Goal: Information Seeking & Learning: Compare options

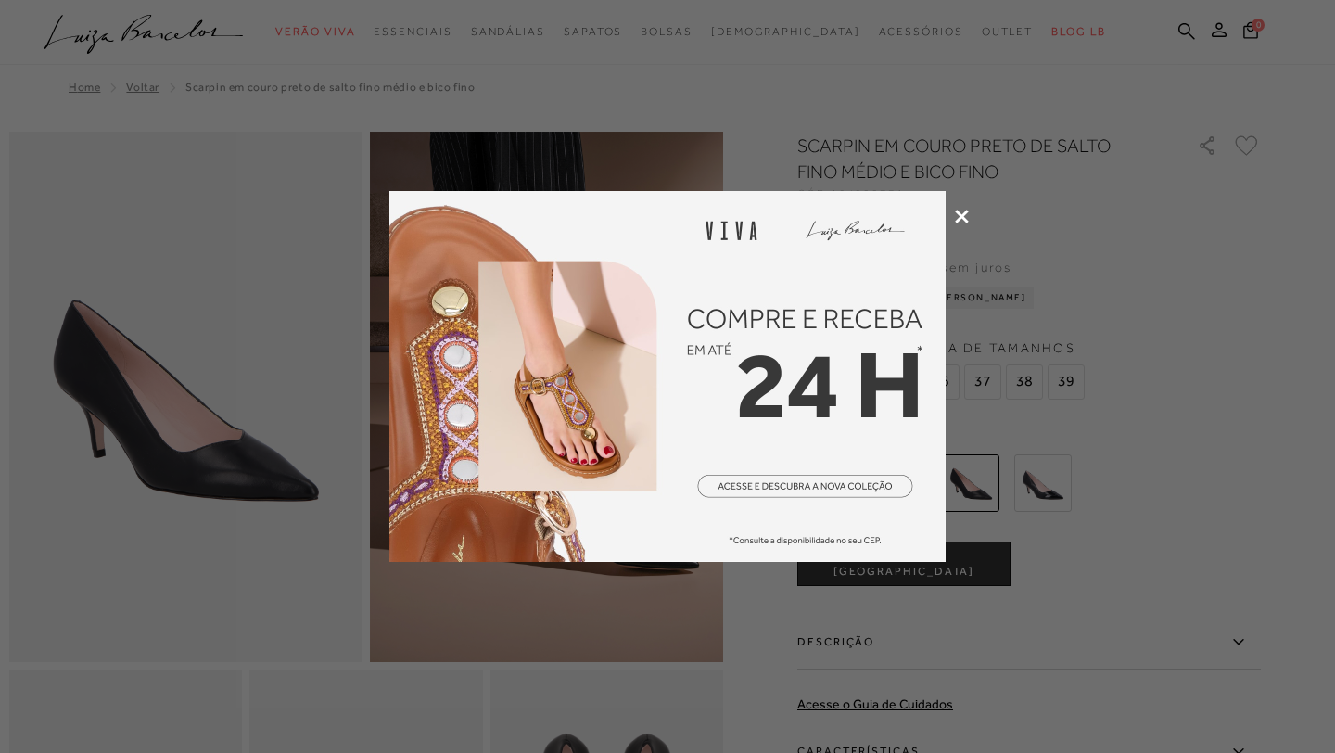
click at [959, 210] on icon at bounding box center [962, 216] width 14 height 14
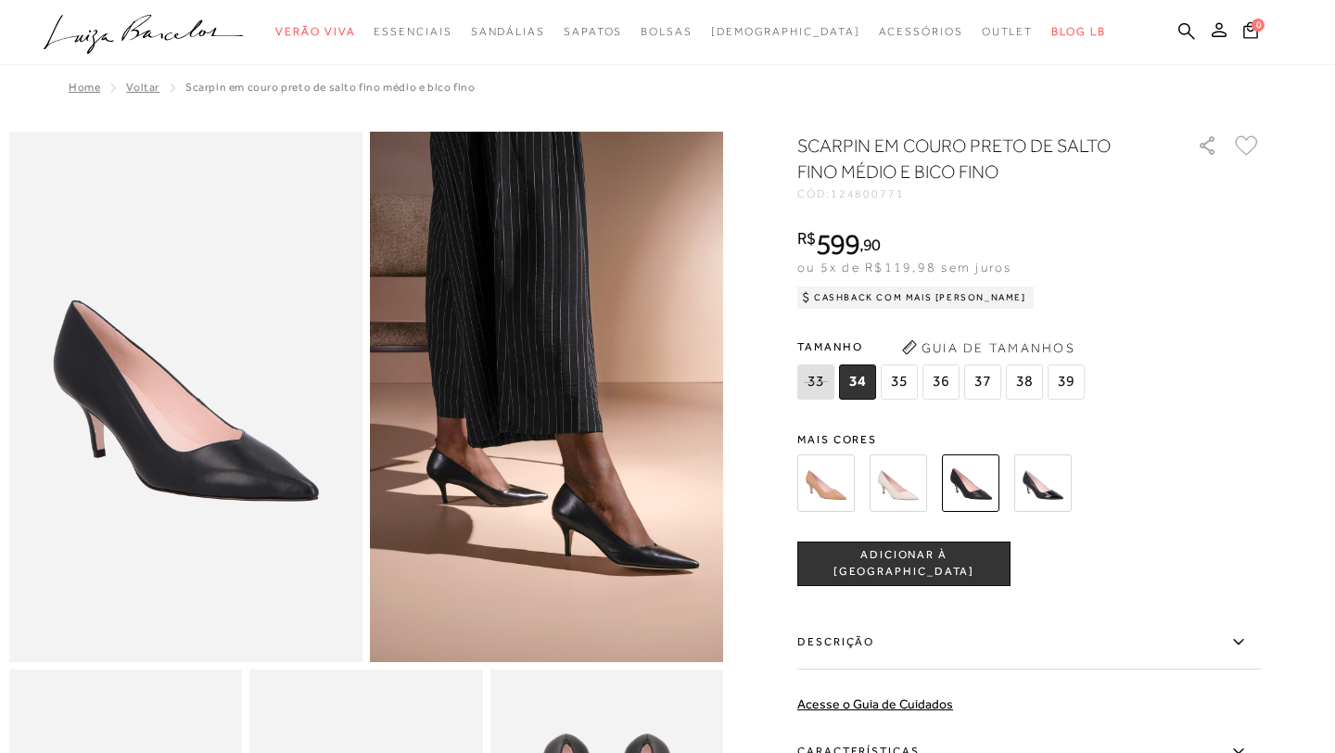
click at [816, 482] on img at bounding box center [825, 482] width 57 height 57
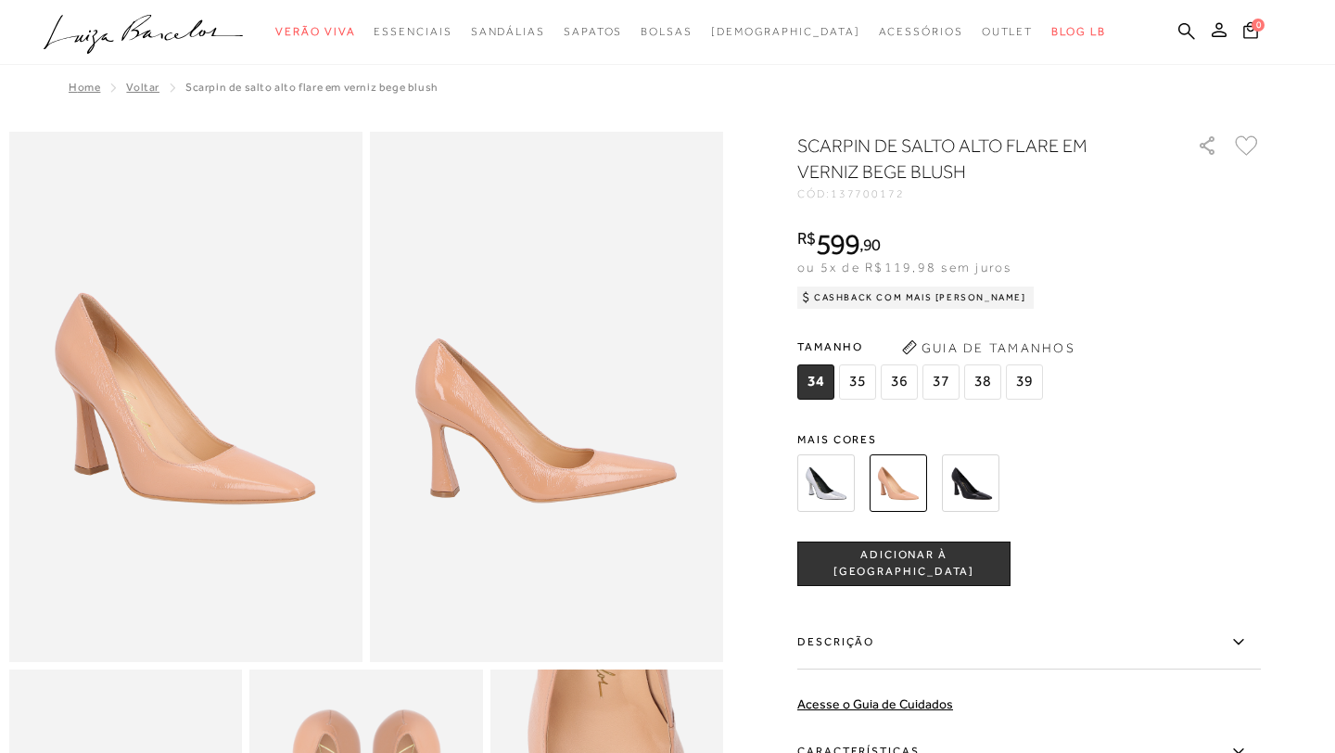
click at [813, 479] on img at bounding box center [825, 482] width 57 height 57
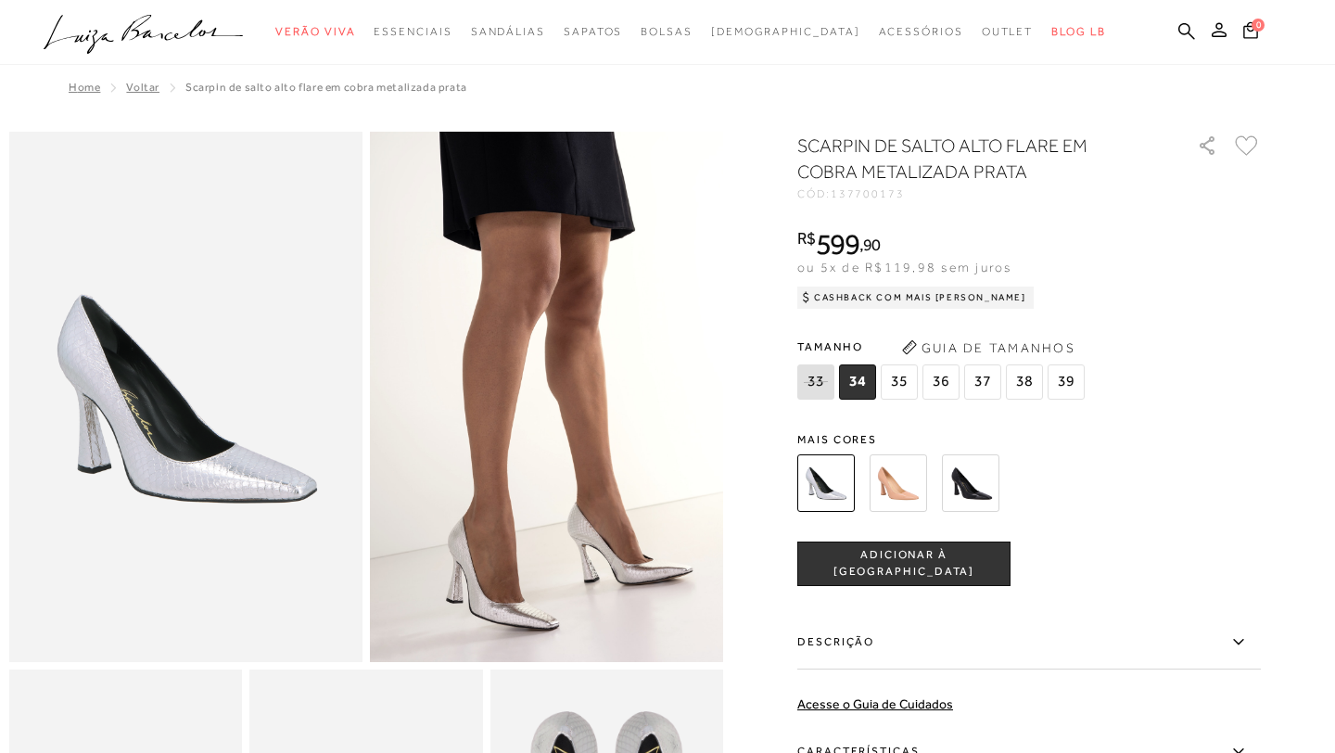
click at [976, 468] on img at bounding box center [970, 482] width 57 height 57
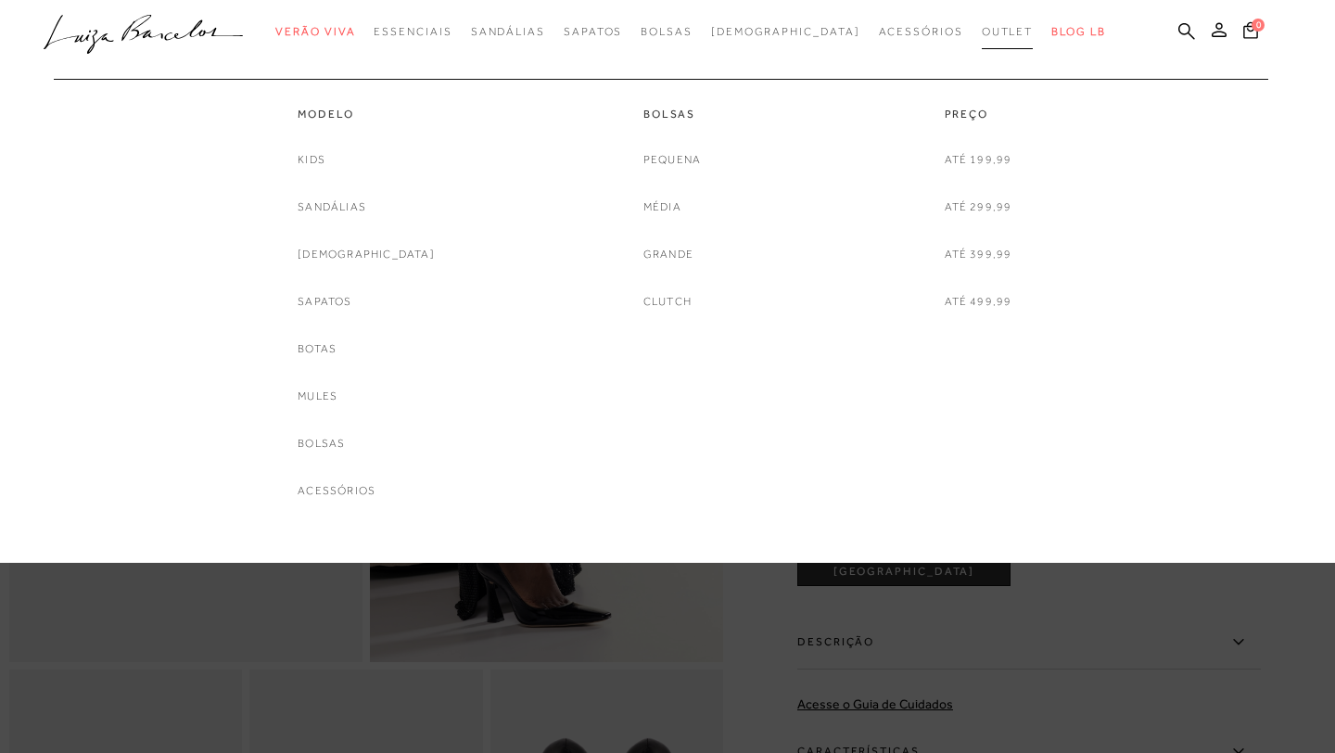
click at [981, 32] on span "Outlet" at bounding box center [1007, 31] width 52 height 13
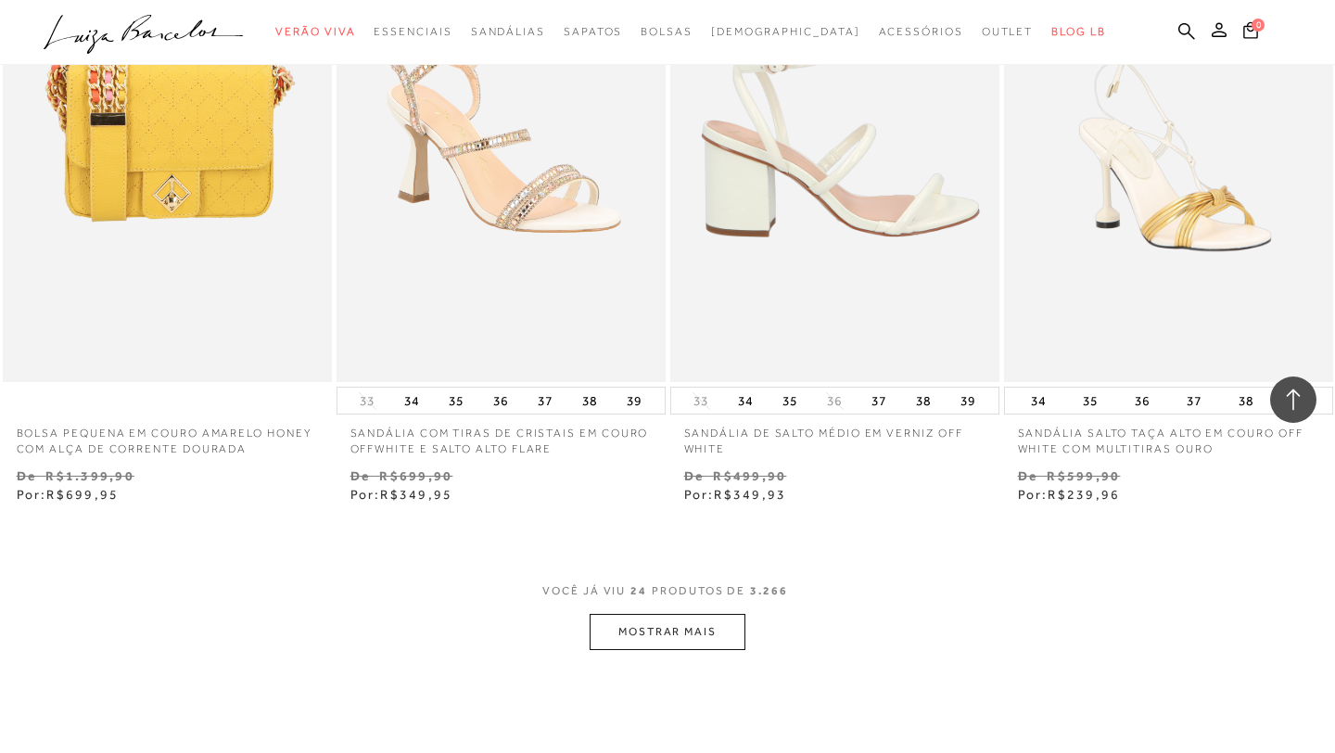
scroll to position [3423, 0]
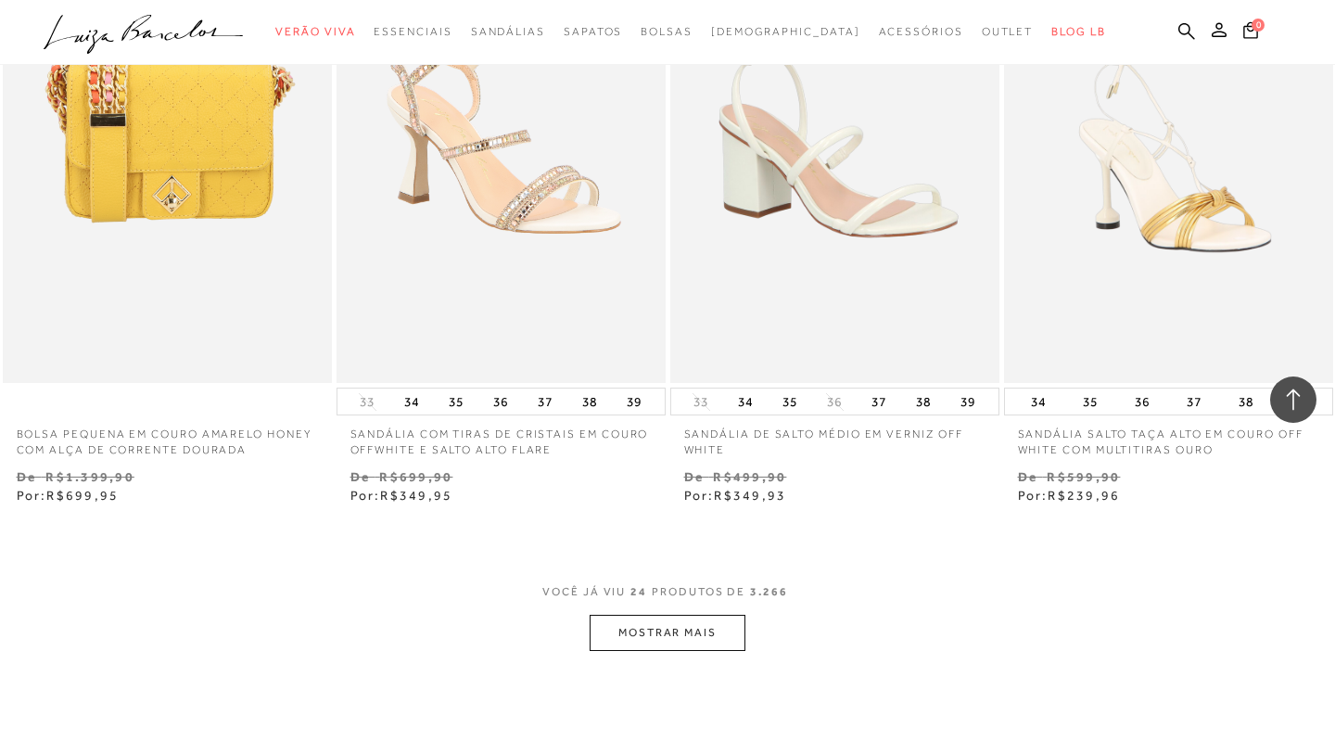
click at [719, 626] on button "MOSTRAR MAIS" at bounding box center [667, 632] width 156 height 36
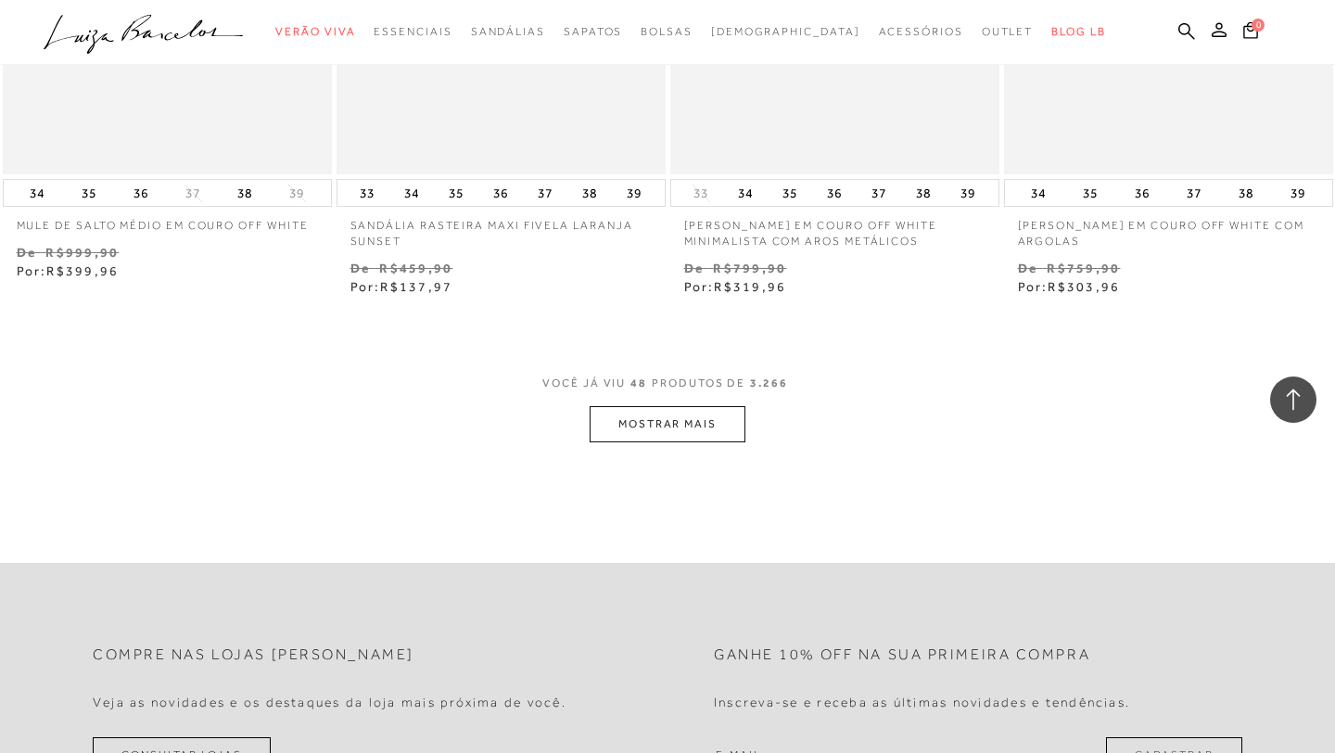
scroll to position [7434, 0]
click at [707, 428] on button "MOSTRAR MAIS" at bounding box center [667, 423] width 156 height 36
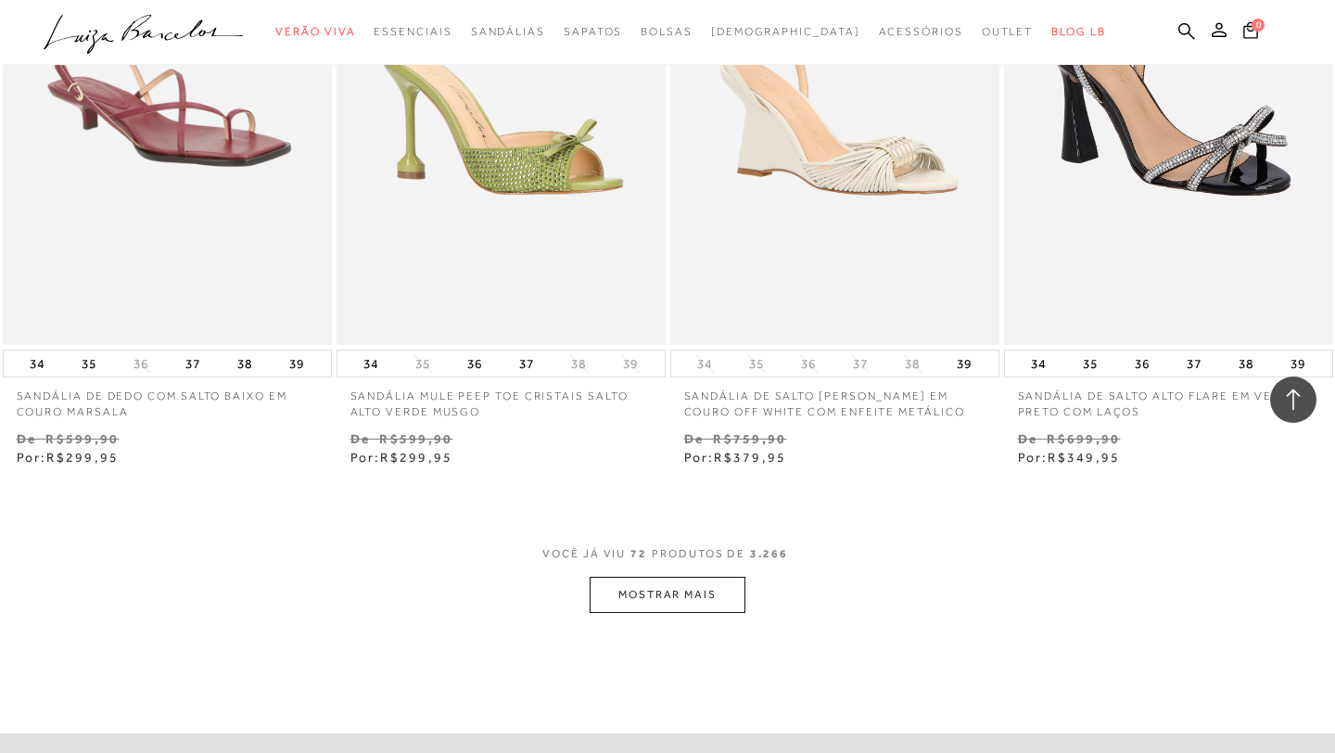
scroll to position [11066, 0]
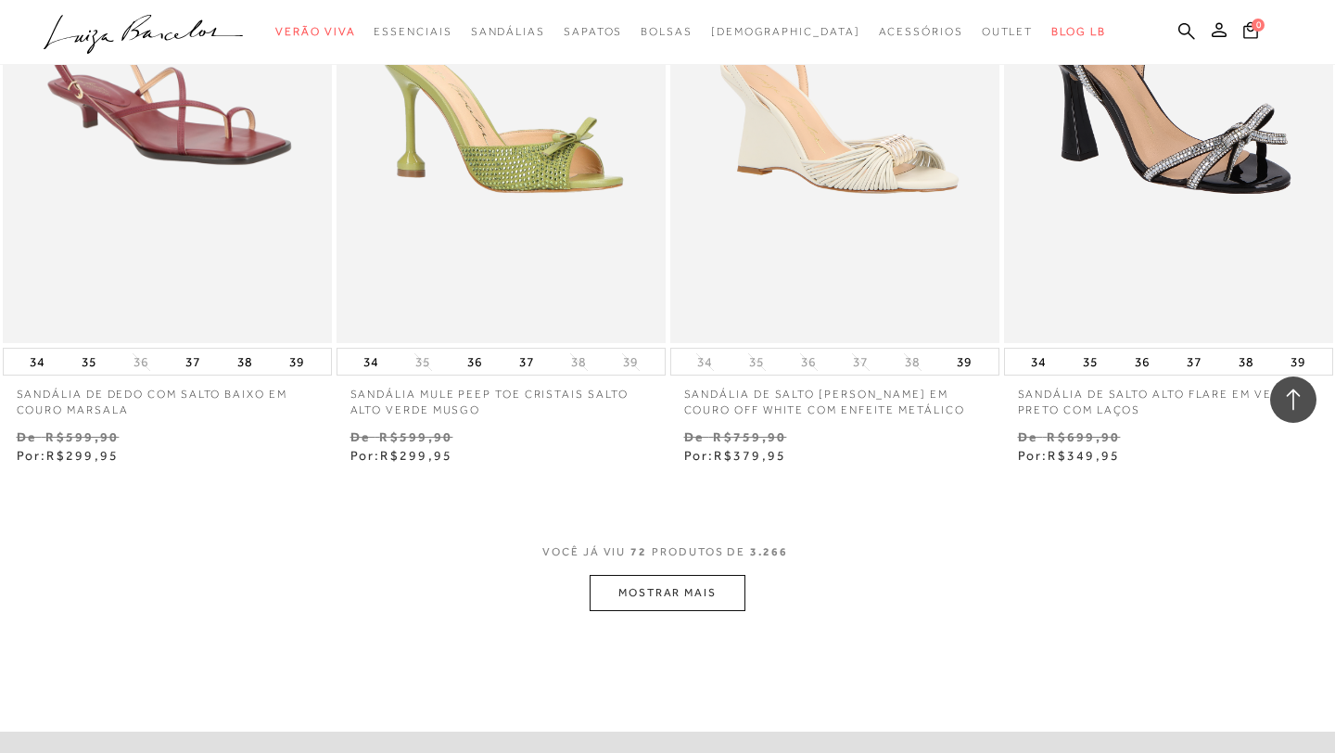
click at [684, 593] on button "MOSTRAR MAIS" at bounding box center [667, 593] width 156 height 36
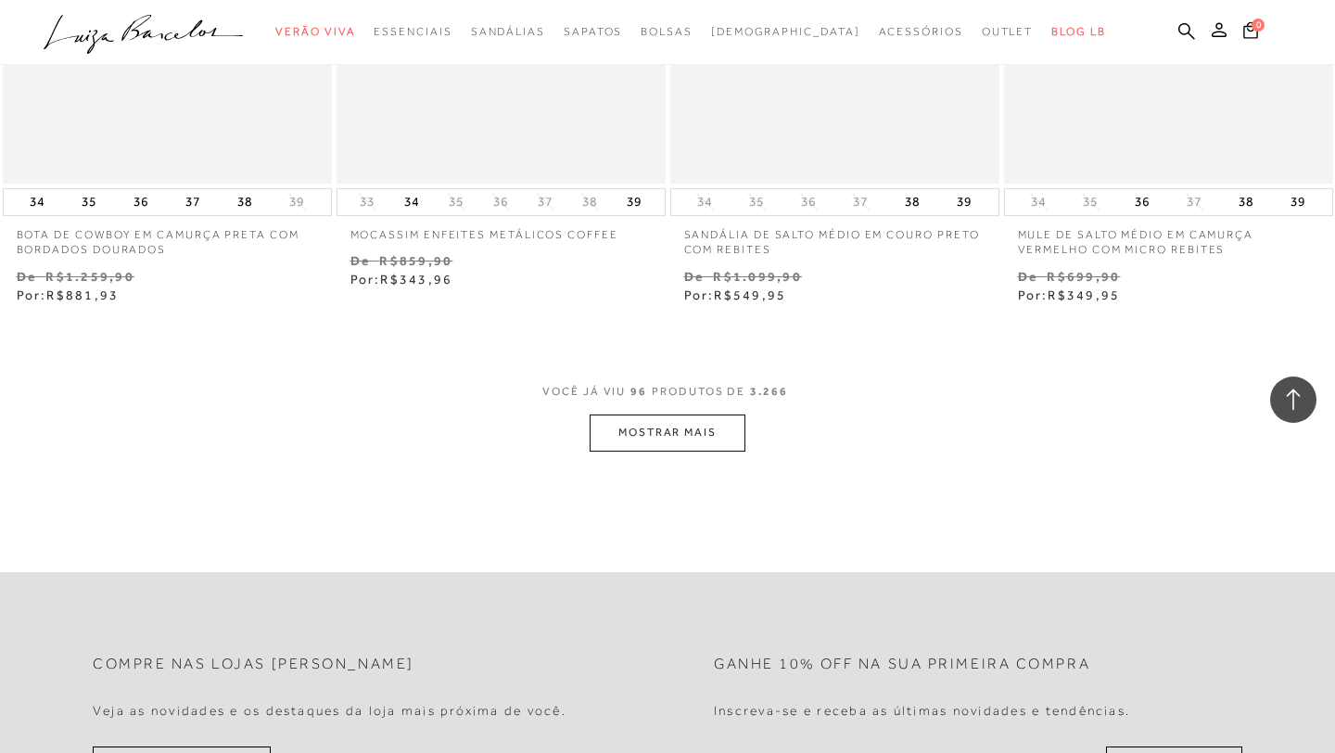
scroll to position [15041, 0]
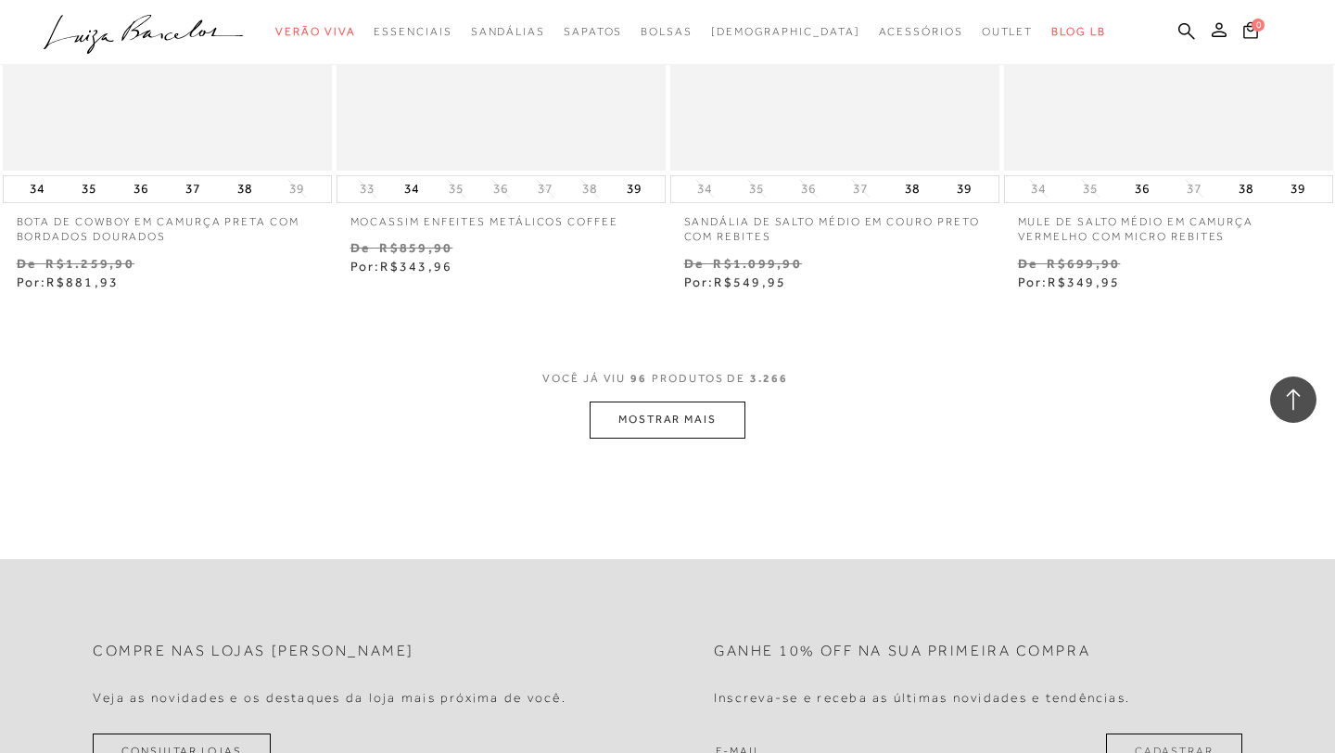
click at [676, 428] on button "MOSTRAR MAIS" at bounding box center [667, 419] width 156 height 36
